Goal: Task Accomplishment & Management: Manage account settings

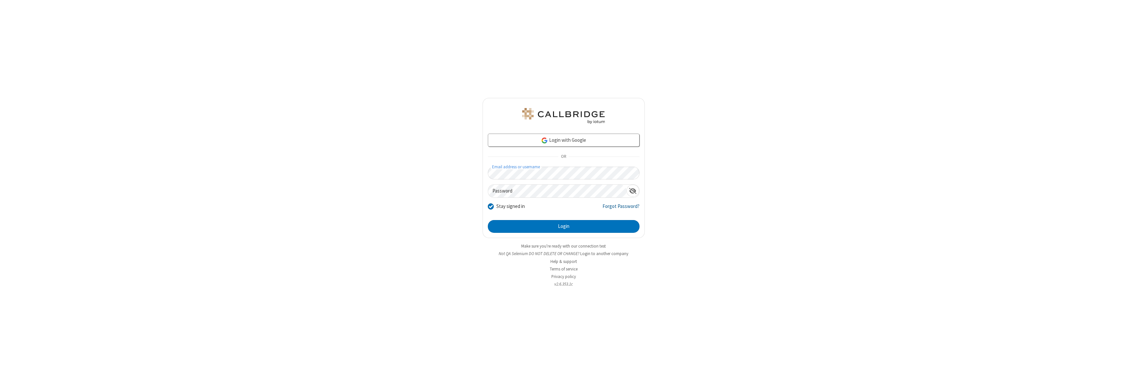
click at [621, 209] on link "Forgot Password?" at bounding box center [620, 209] width 37 height 12
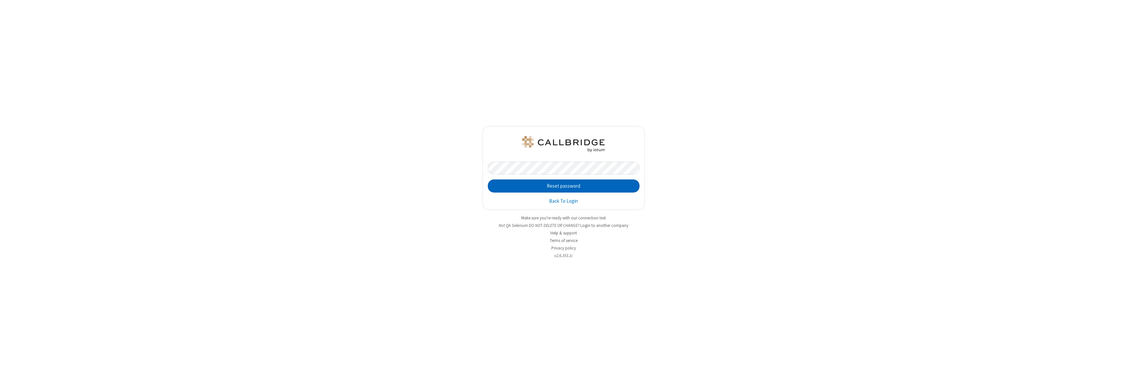
click at [563, 186] on button "Reset password" at bounding box center [564, 186] width 152 height 13
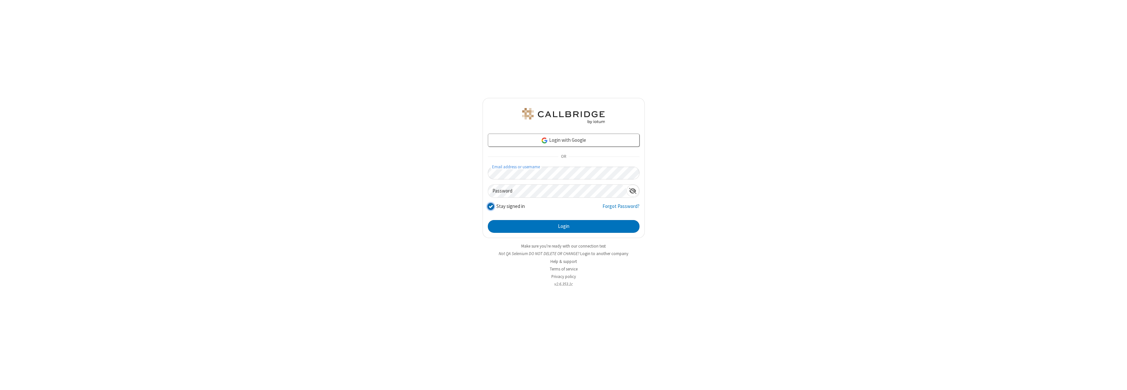
click at [490, 206] on input "Stay signed in" at bounding box center [491, 206] width 6 height 7
checkbox input "false"
click at [563, 226] on button "Login" at bounding box center [564, 226] width 152 height 13
